Goal: Transaction & Acquisition: Purchase product/service

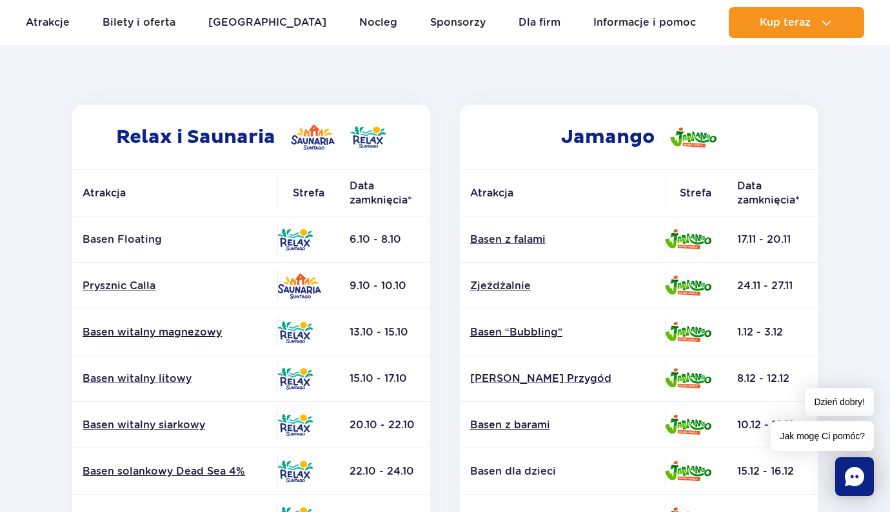
scroll to position [170, 0]
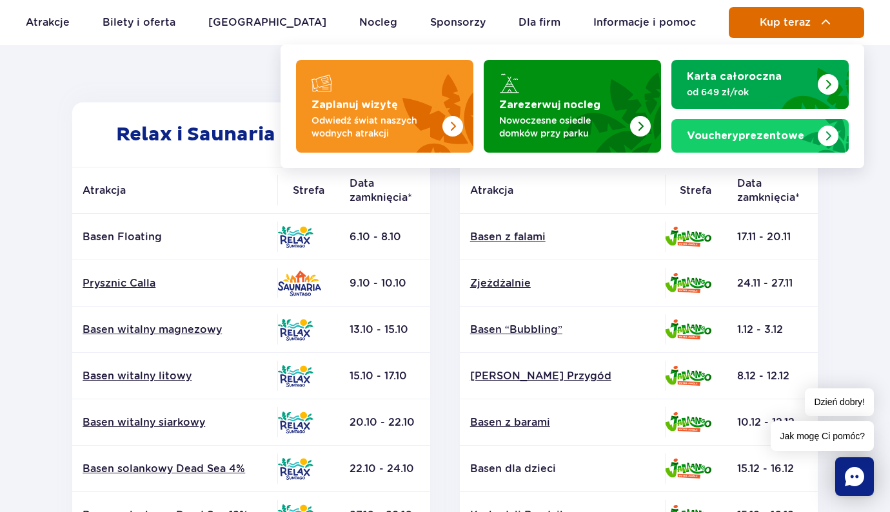
click at [777, 32] on button "Kup teraz" at bounding box center [795, 22] width 135 height 31
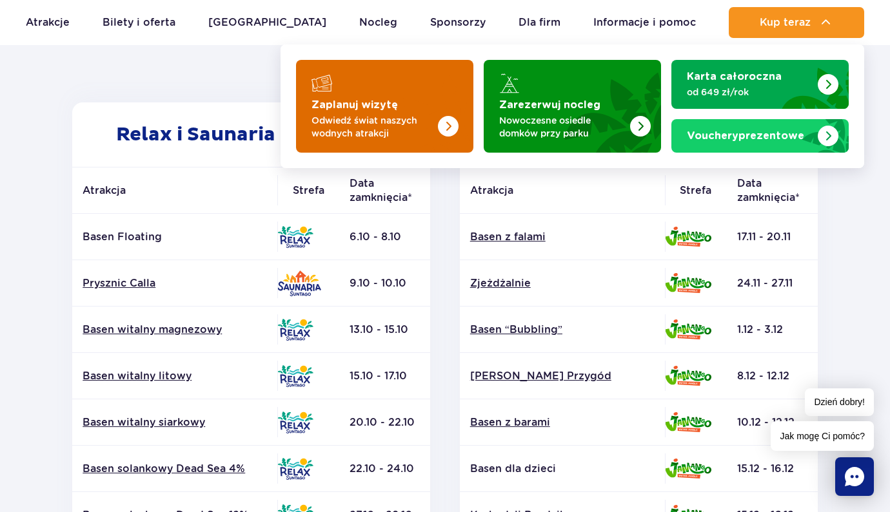
click at [431, 95] on img "Zaplanuj wizytę" at bounding box center [422, 102] width 102 height 101
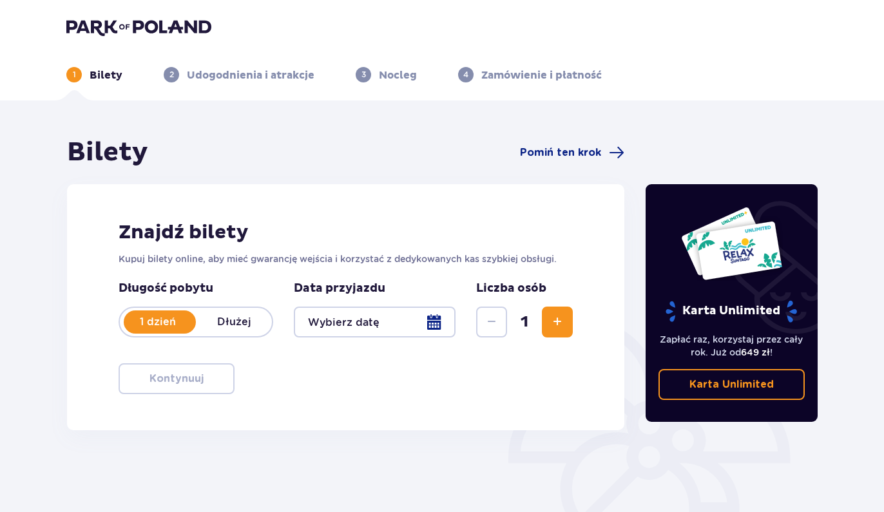
click at [403, 324] on div at bounding box center [375, 322] width 162 height 31
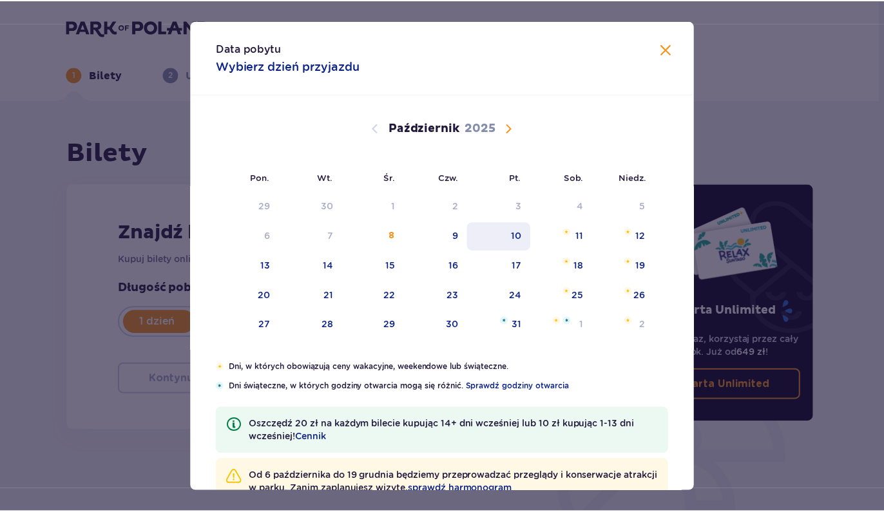
scroll to position [40, 0]
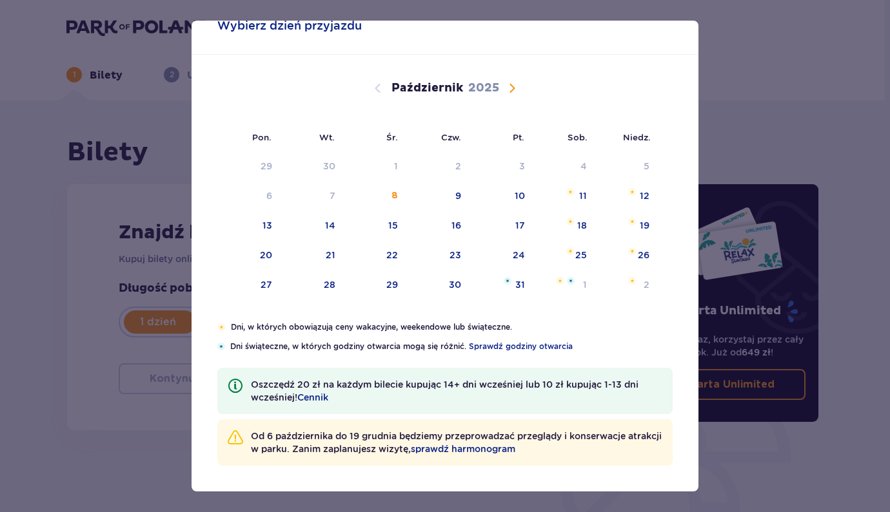
click at [509, 88] on span "Następny miesiąc" at bounding box center [511, 88] width 15 height 15
click at [580, 249] on div "22" at bounding box center [580, 255] width 12 height 13
type input "22.11.25"
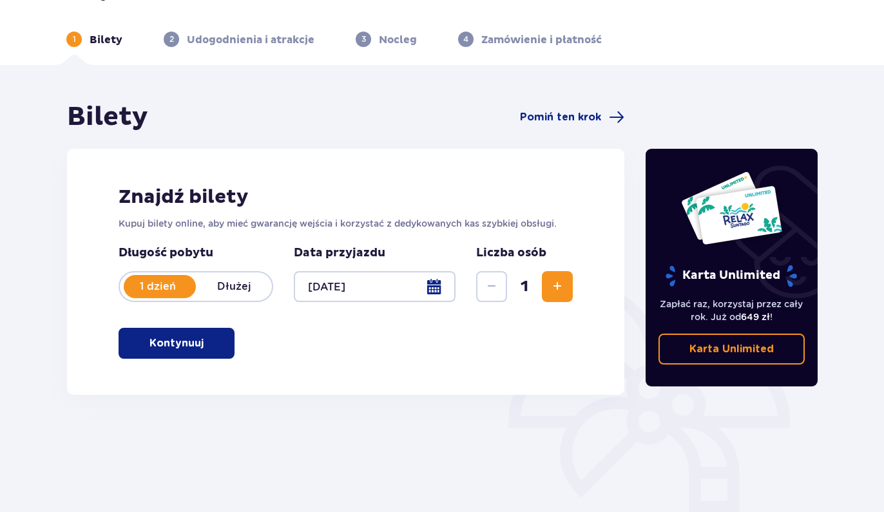
scroll to position [144, 0]
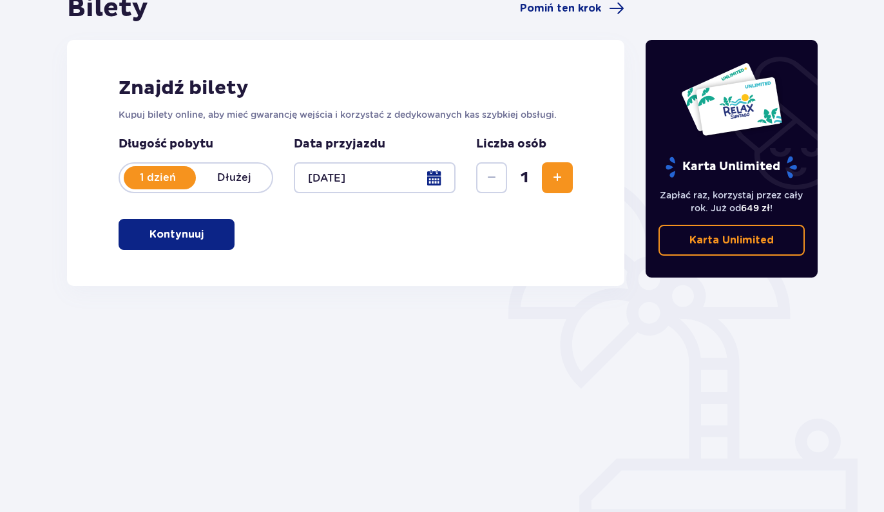
click at [202, 222] on button "Kontynuuj" at bounding box center [177, 234] width 116 height 31
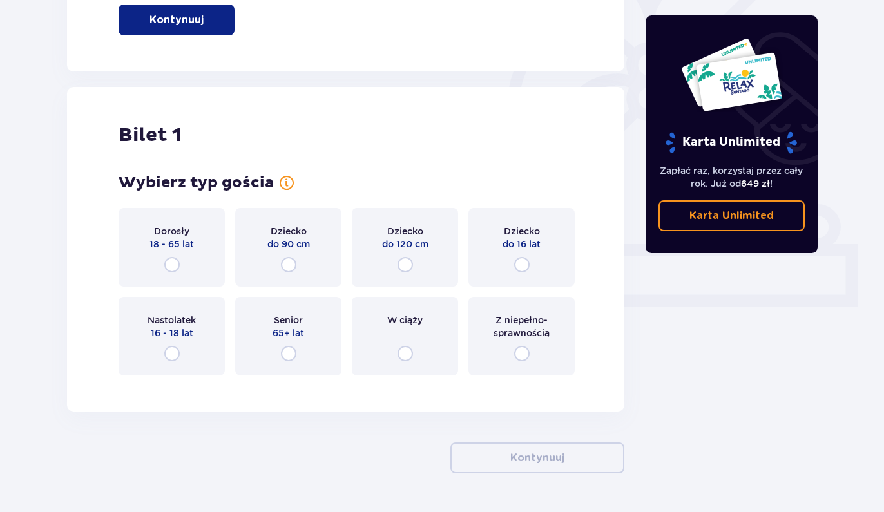
scroll to position [398, 0]
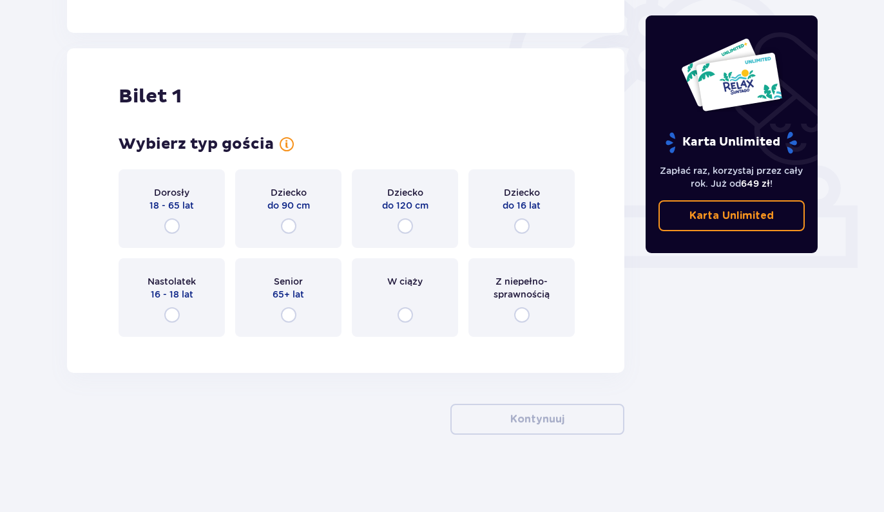
click at [180, 227] on div "Dorosły 18 - 65 lat" at bounding box center [172, 209] width 106 height 79
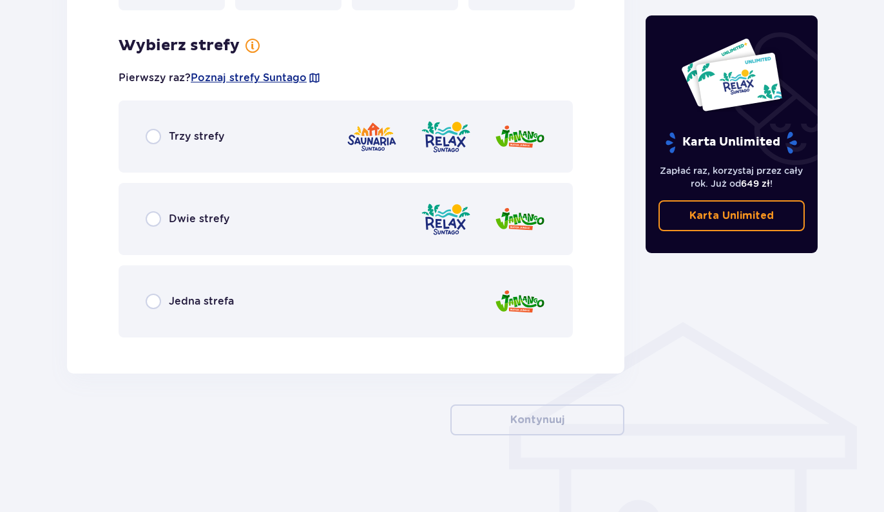
scroll to position [725, 0]
click at [210, 144] on div "Trzy strefy" at bounding box center [346, 136] width 454 height 72
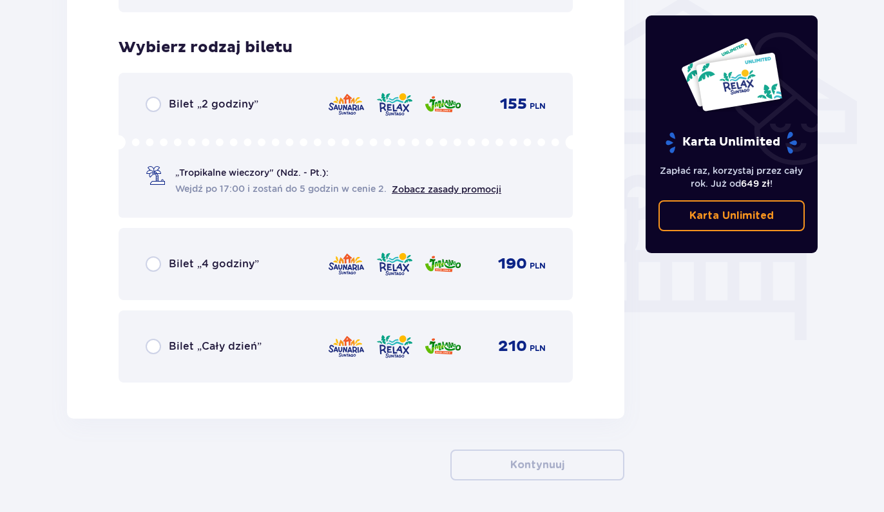
scroll to position [1073, 0]
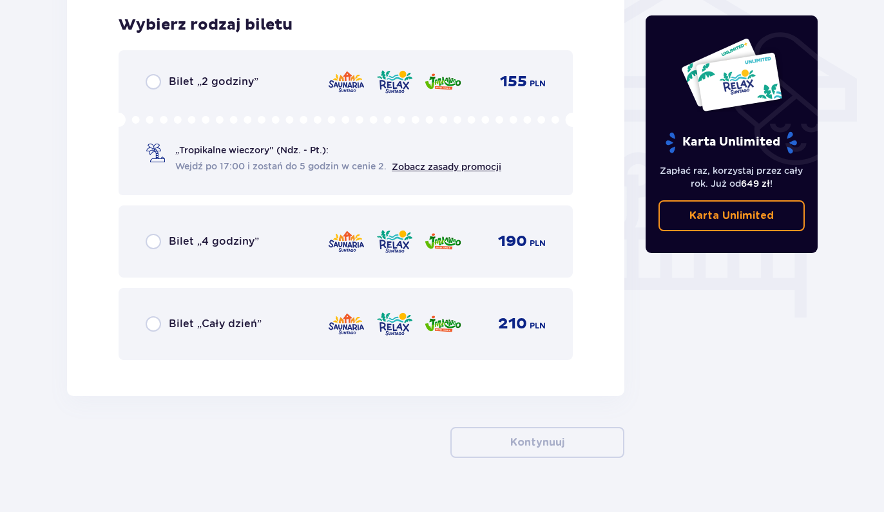
click at [318, 315] on div "Bilet „Cały dzień” 210 PLN" at bounding box center [346, 324] width 400 height 27
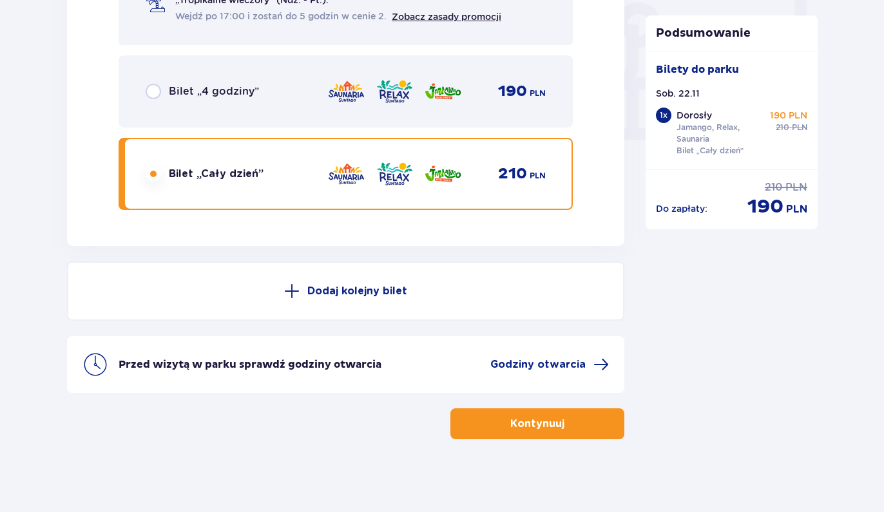
scroll to position [1227, 0]
